Goal: Register for event/course

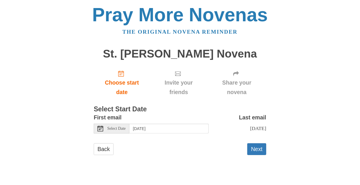
click at [112, 129] on span "Select Date" at bounding box center [116, 129] width 18 height 4
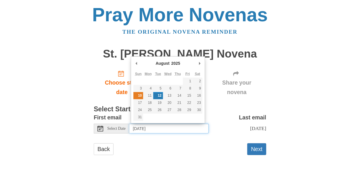
type input "[DATE]"
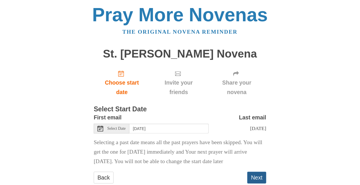
click at [252, 177] on button "Next" at bounding box center [256, 178] width 19 height 12
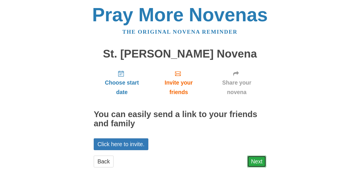
click at [263, 156] on link "Next" at bounding box center [256, 162] width 19 height 12
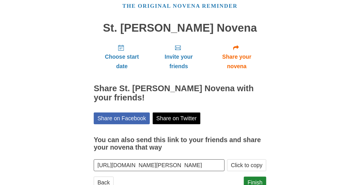
scroll to position [46, 0]
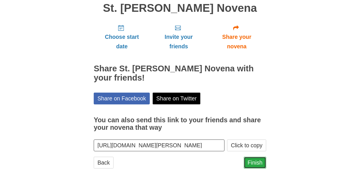
click at [253, 160] on link "Finish" at bounding box center [255, 163] width 22 height 12
